Goal: Obtain resource: Obtain resource

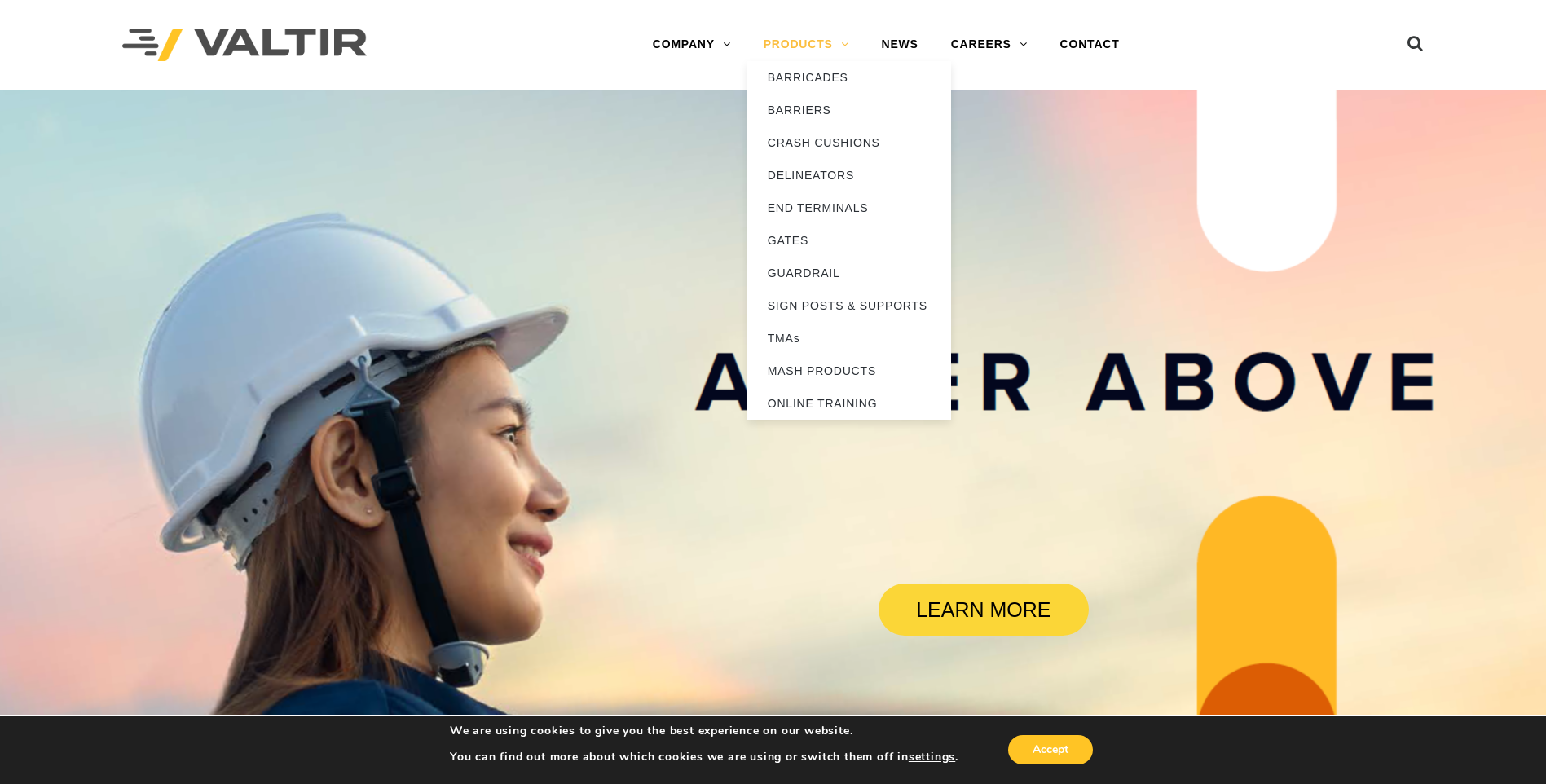
click at [825, 37] on link "PRODUCTS" at bounding box center [806, 45] width 118 height 33
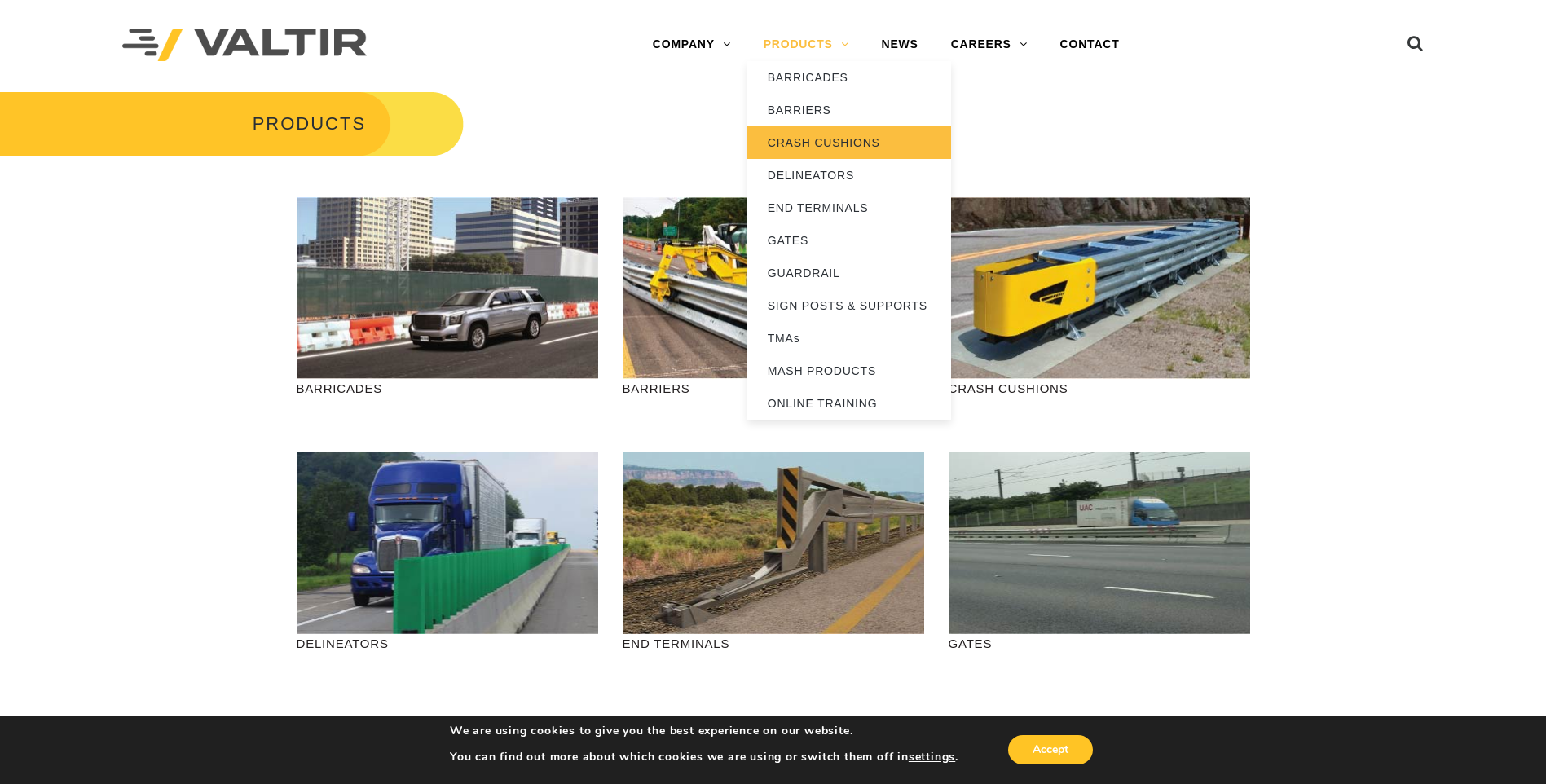
click at [845, 139] on link "CRASH CUSHIONS" at bounding box center [849, 142] width 203 height 33
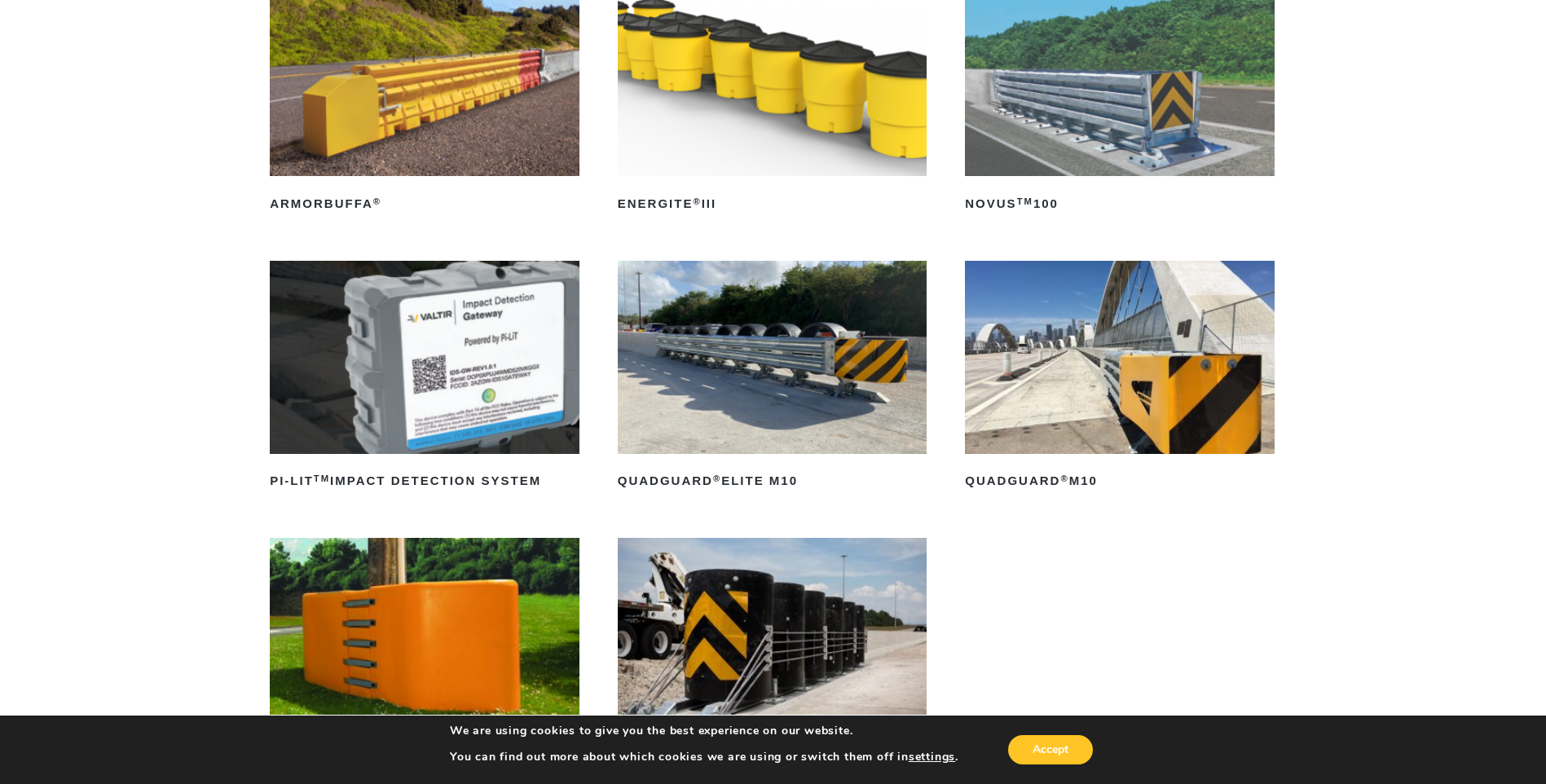
scroll to position [244, 0]
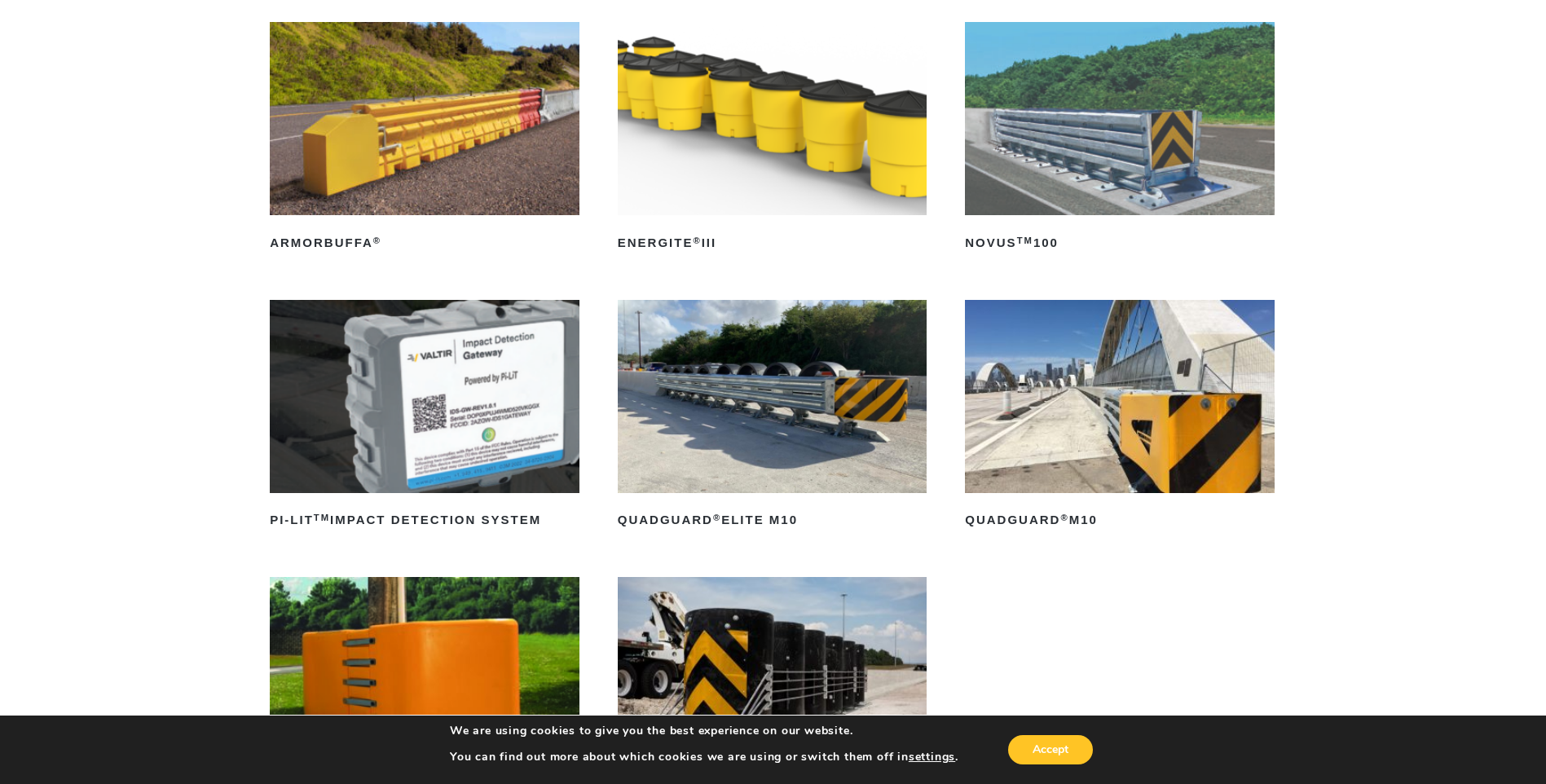
click at [1071, 449] on img at bounding box center [1120, 396] width 310 height 193
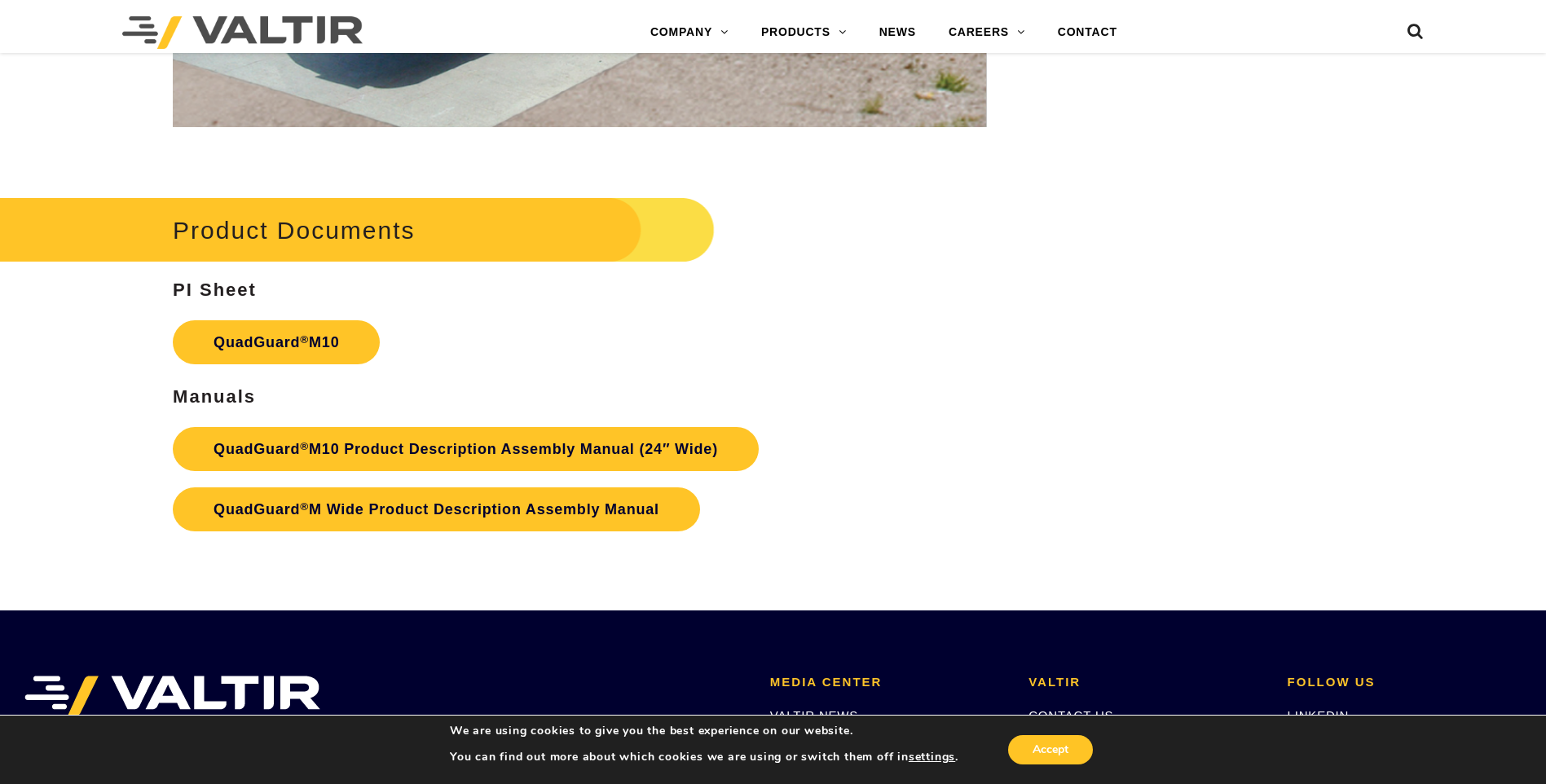
scroll to position [5866, 0]
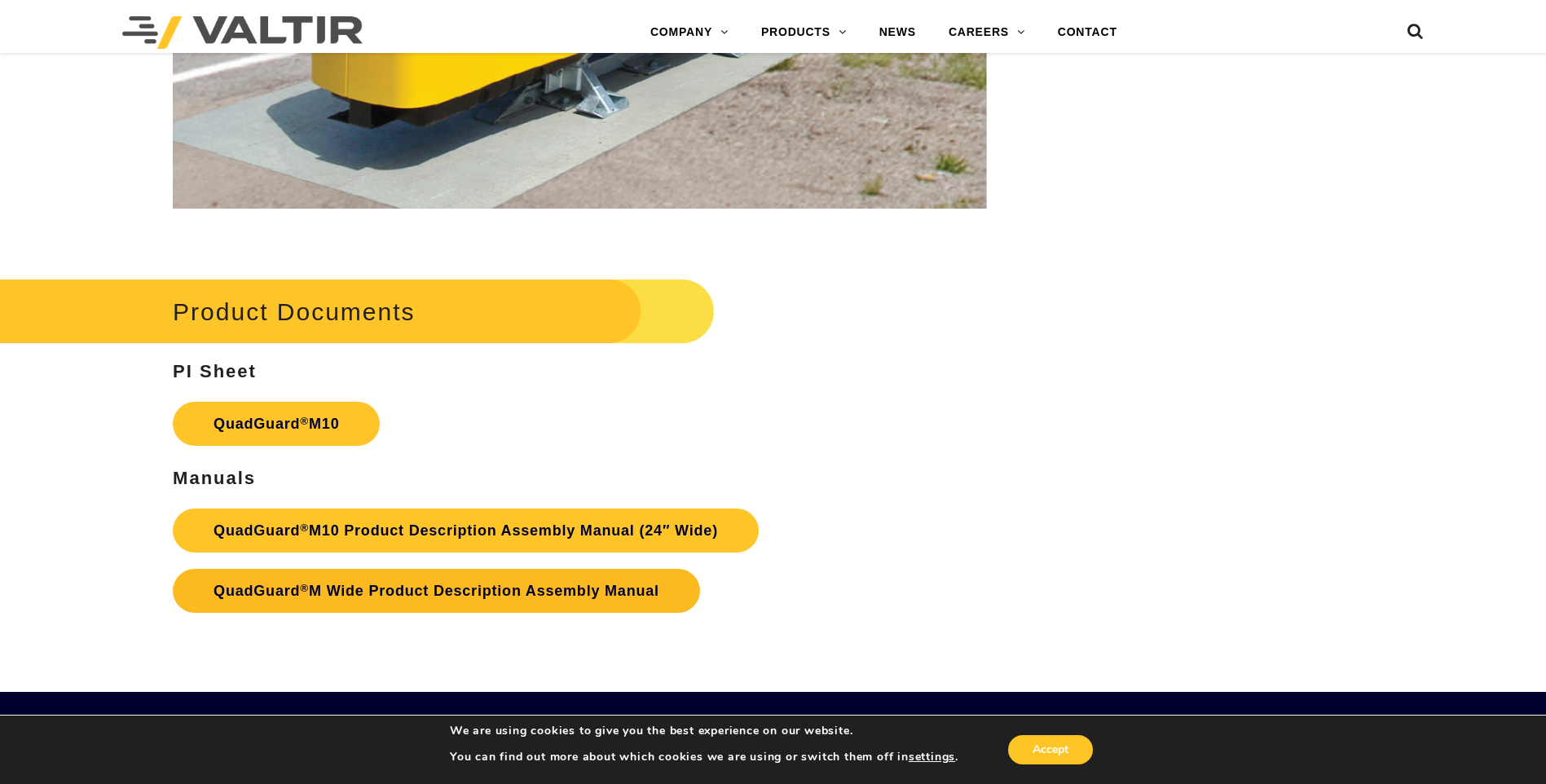
click at [558, 585] on link "QuadGuard ® M Wide Product Description Assembly Manual" at bounding box center [435, 590] width 527 height 44
